Goal: Find specific page/section: Find specific page/section

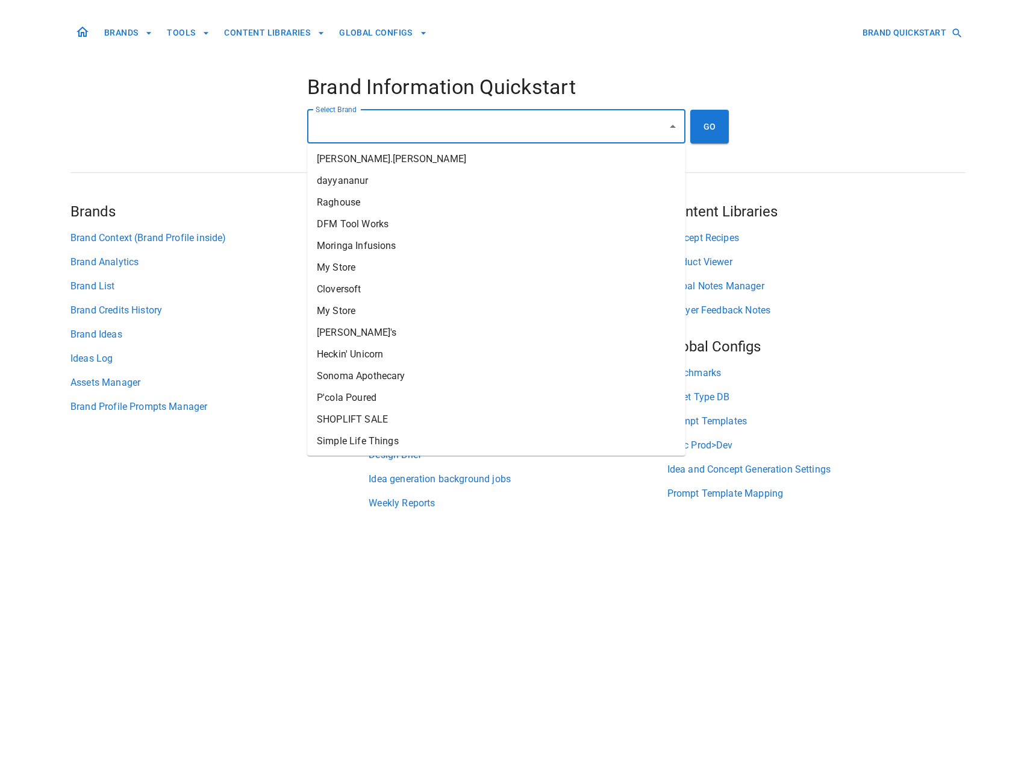
click at [364, 131] on input "Select Brand" at bounding box center [488, 126] width 350 height 23
click at [230, 522] on div "BRANDS TOOLS CONTENT LIBRARIES GLOBAL CONFIGS BRAND QUICKSTART Brand Informatio…" at bounding box center [518, 265] width 895 height 529
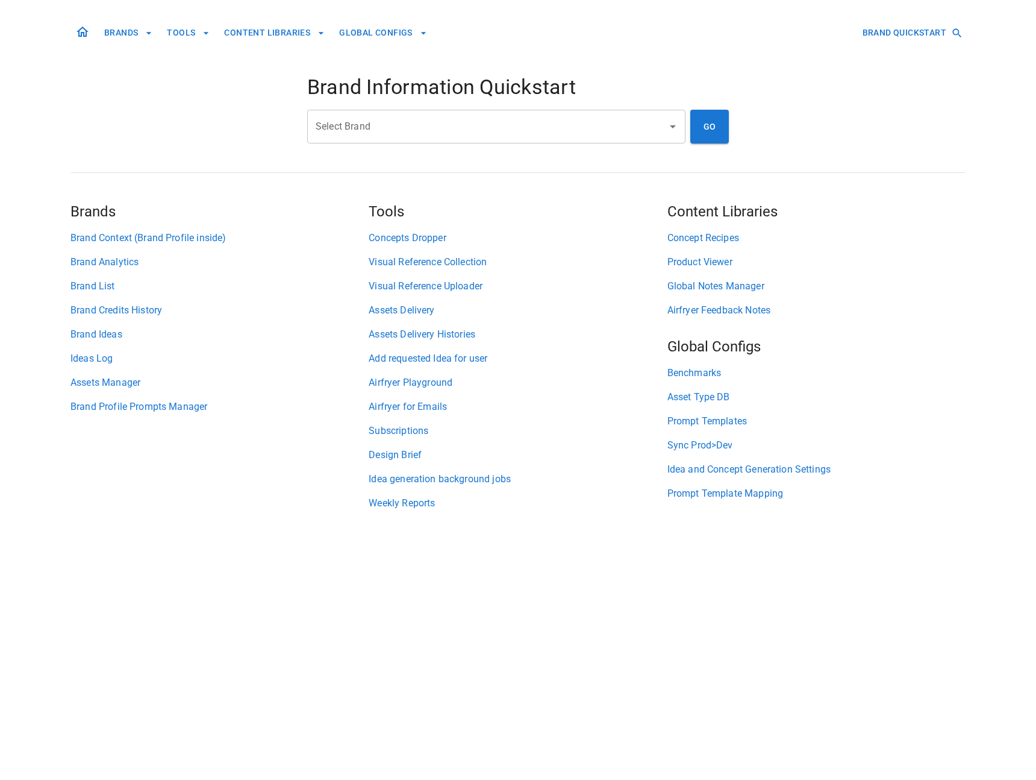
click at [353, 140] on div "Select Brand" at bounding box center [496, 127] width 378 height 34
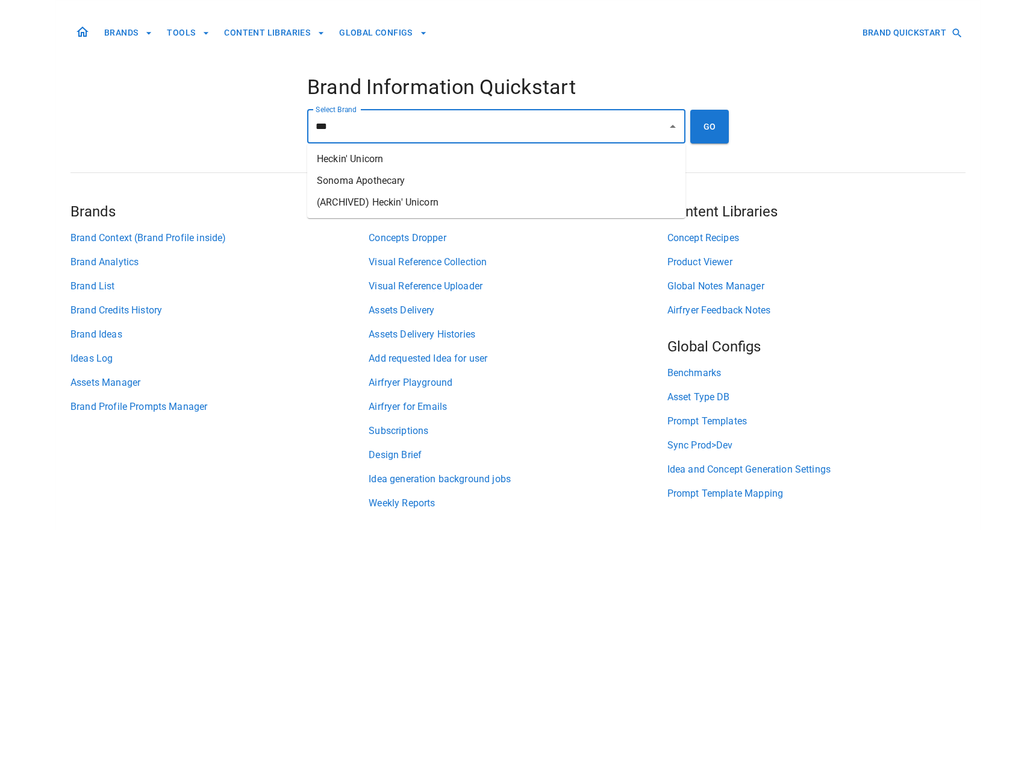
click at [355, 160] on li "Heckin' Unicorn" at bounding box center [496, 159] width 378 height 22
type input "**********"
click at [702, 122] on button "GO" at bounding box center [710, 127] width 39 height 34
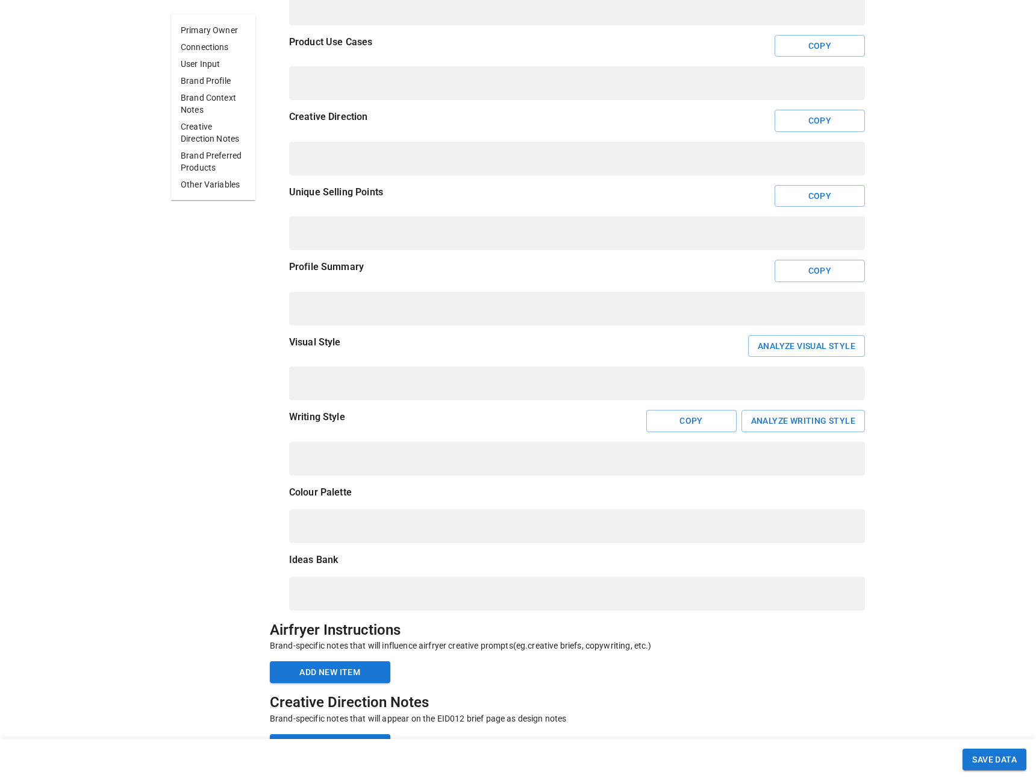
scroll to position [798, 0]
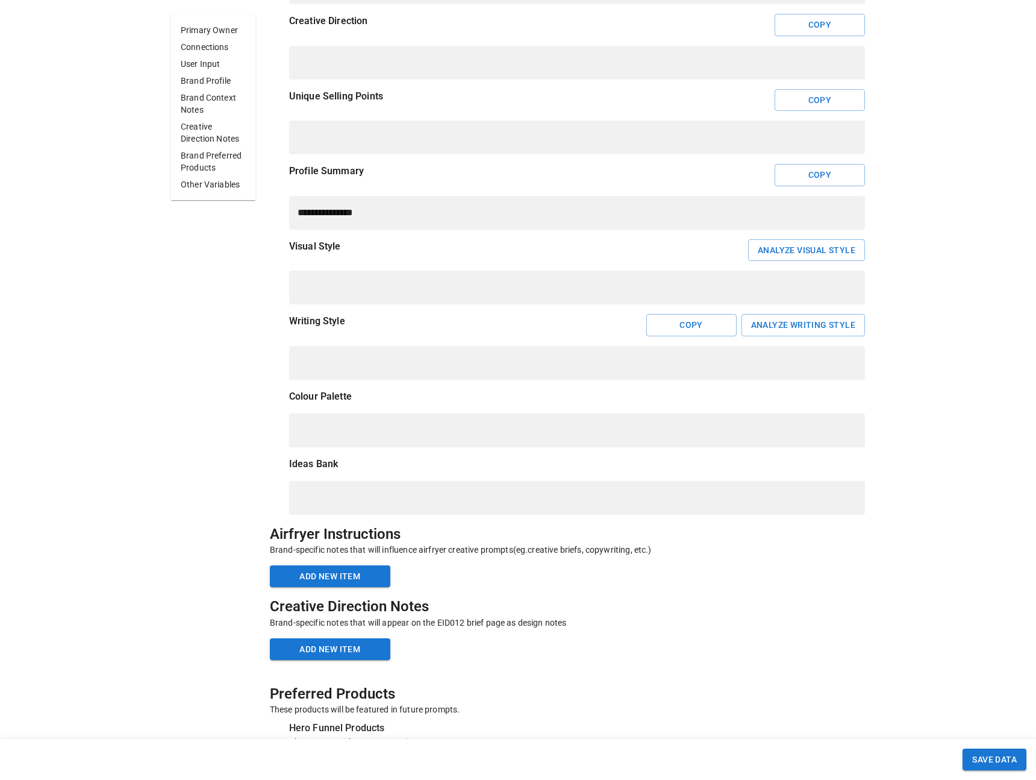
scroll to position [1088, 0]
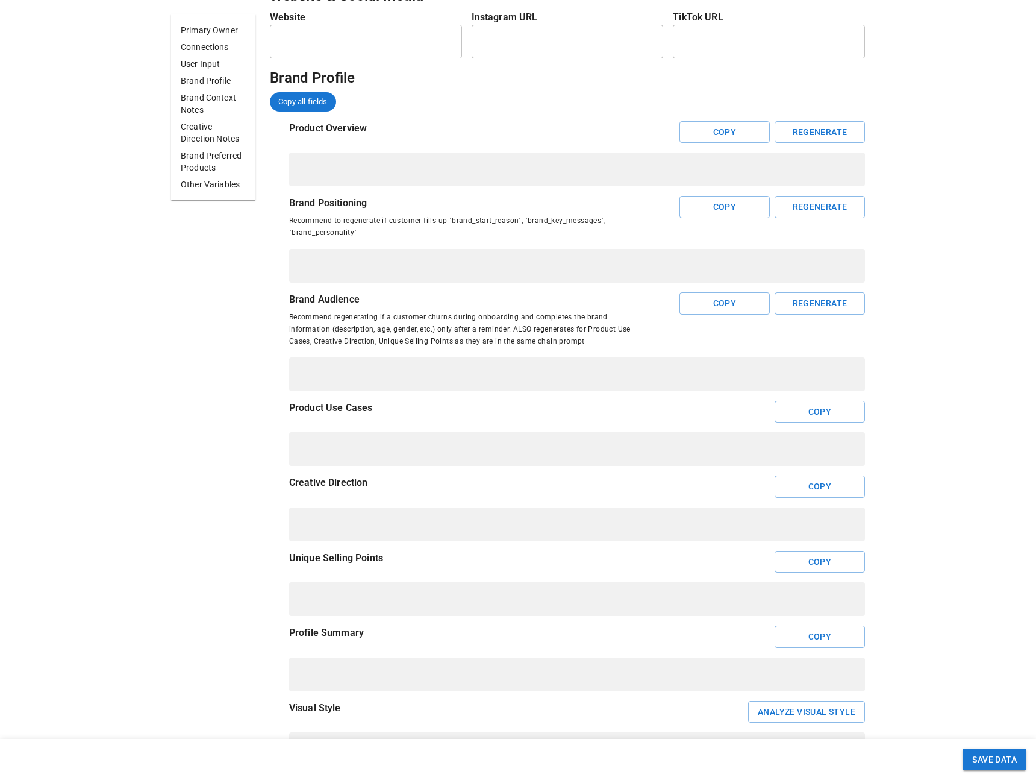
scroll to position [783, 0]
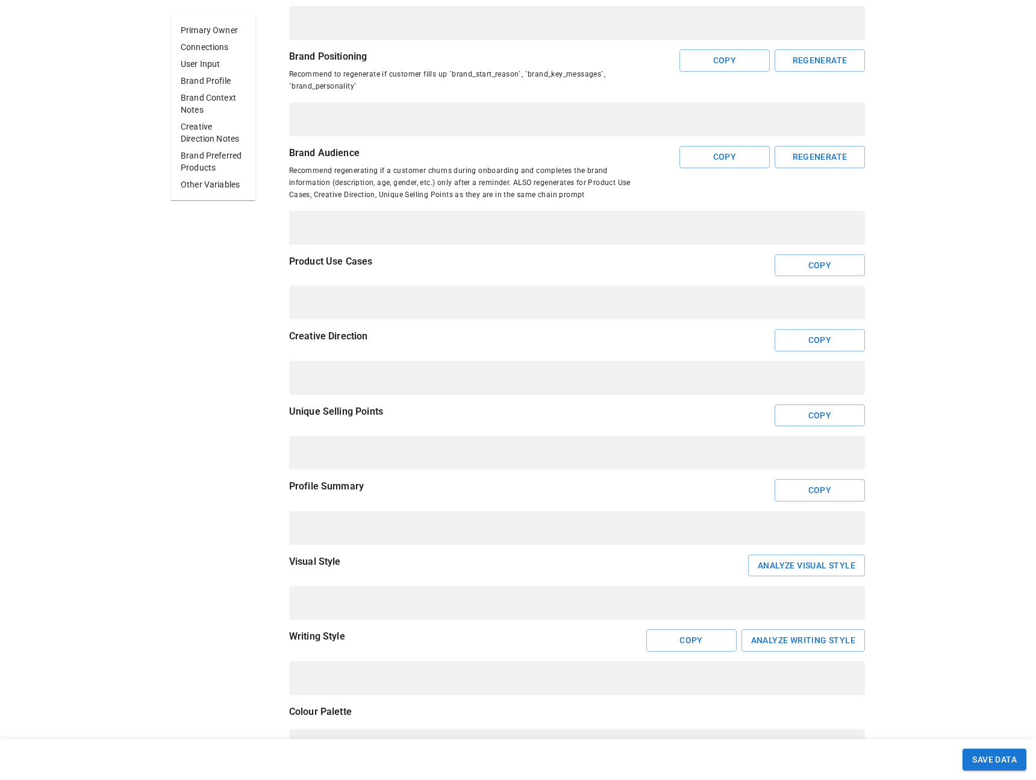
click at [90, 513] on div "Context Analytics Credits Ideas Assets Products Brand Context Primary Owner Con…" at bounding box center [518, 561] width 1036 height 2313
click at [90, 512] on div "Context Analytics Credits Ideas Assets Products Brand Context Primary Owner Con…" at bounding box center [518, 561] width 1036 height 2313
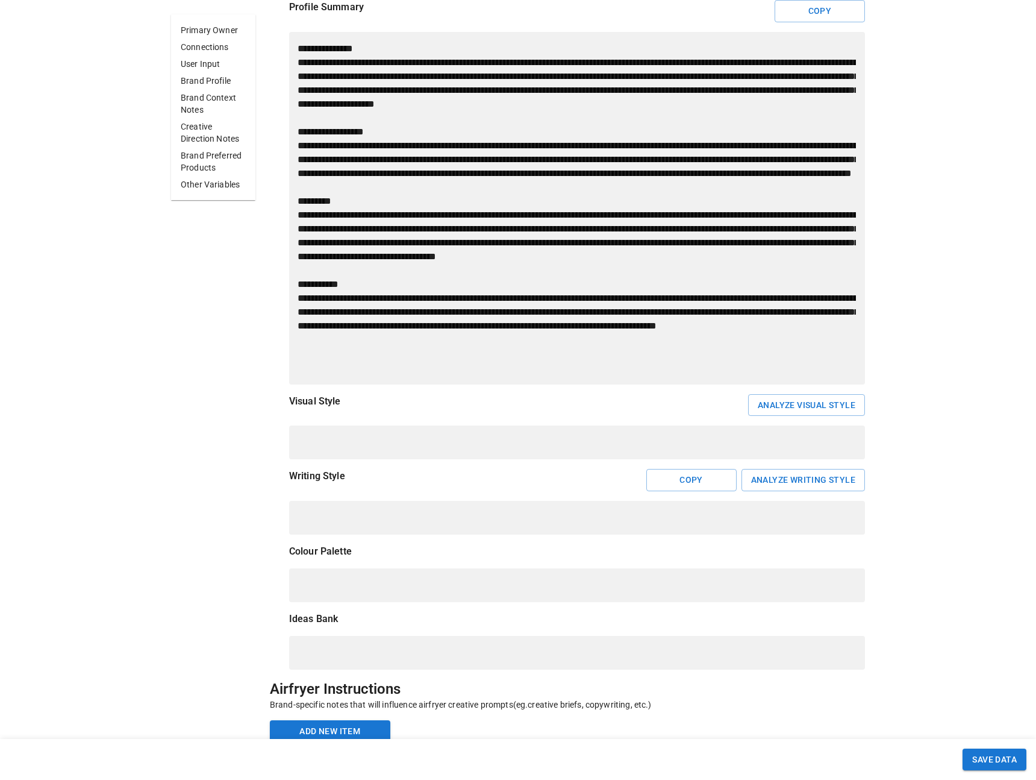
scroll to position [1172, 0]
